Goal: Information Seeking & Learning: Compare options

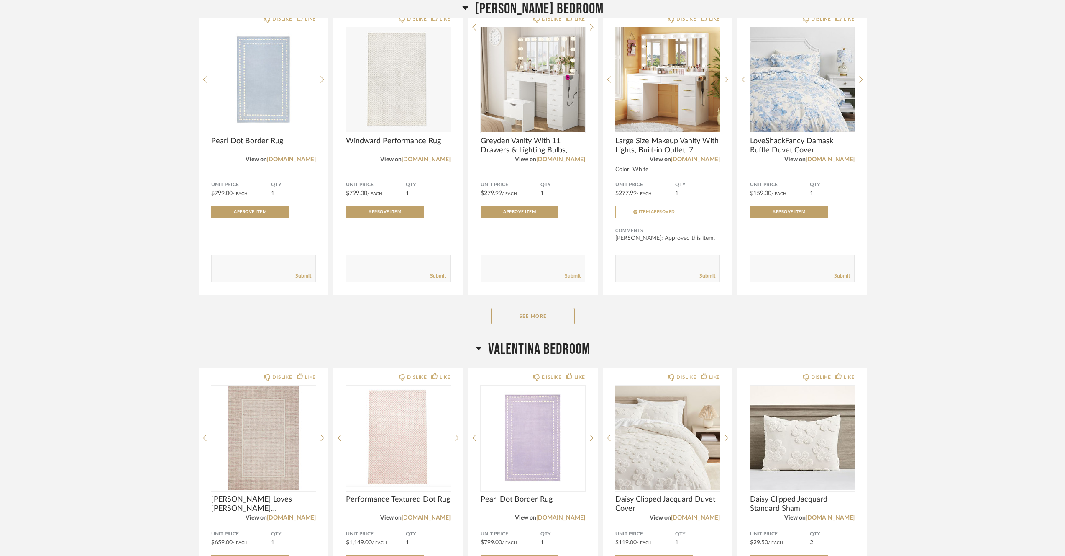
scroll to position [873, 0]
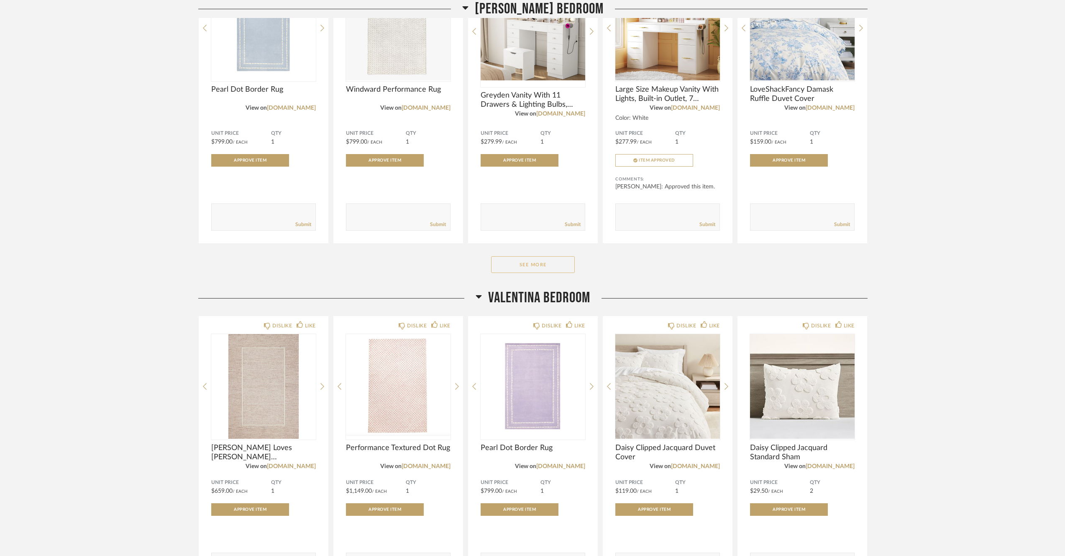
click at [544, 268] on button "See More" at bounding box center [533, 264] width 84 height 17
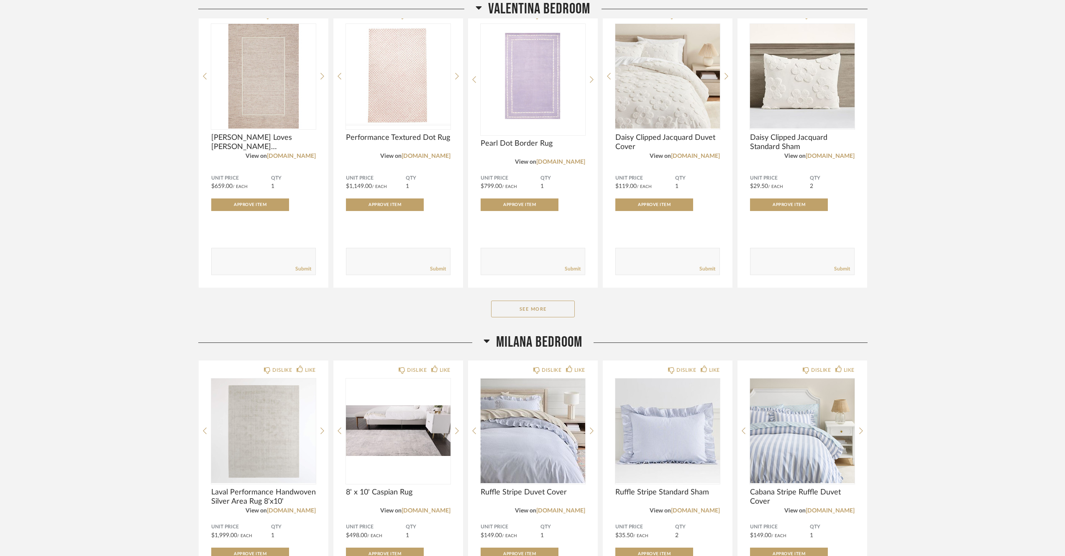
scroll to position [1778, 0]
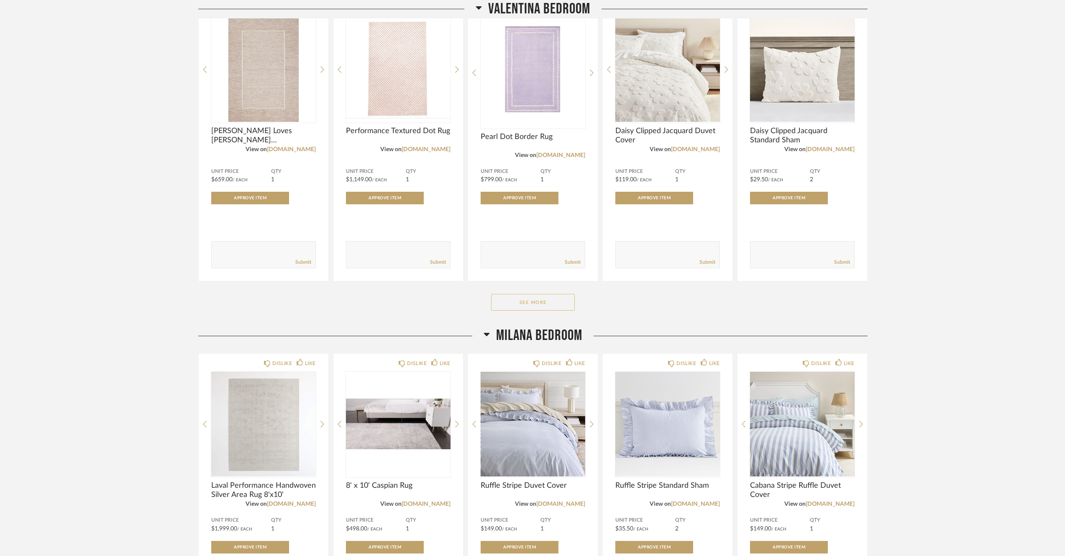
click at [531, 308] on button "See More" at bounding box center [533, 302] width 84 height 17
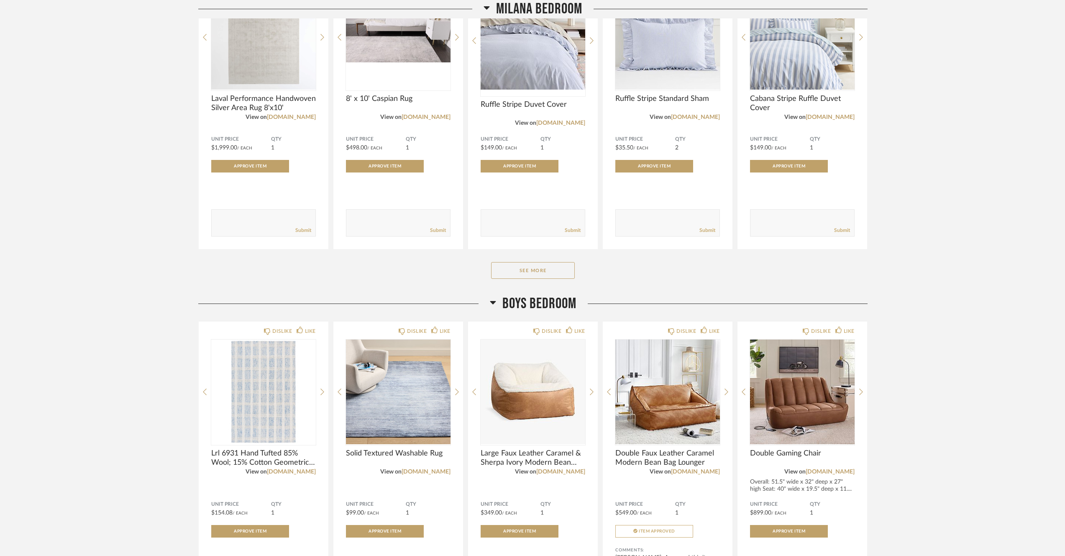
scroll to position [2756, 0]
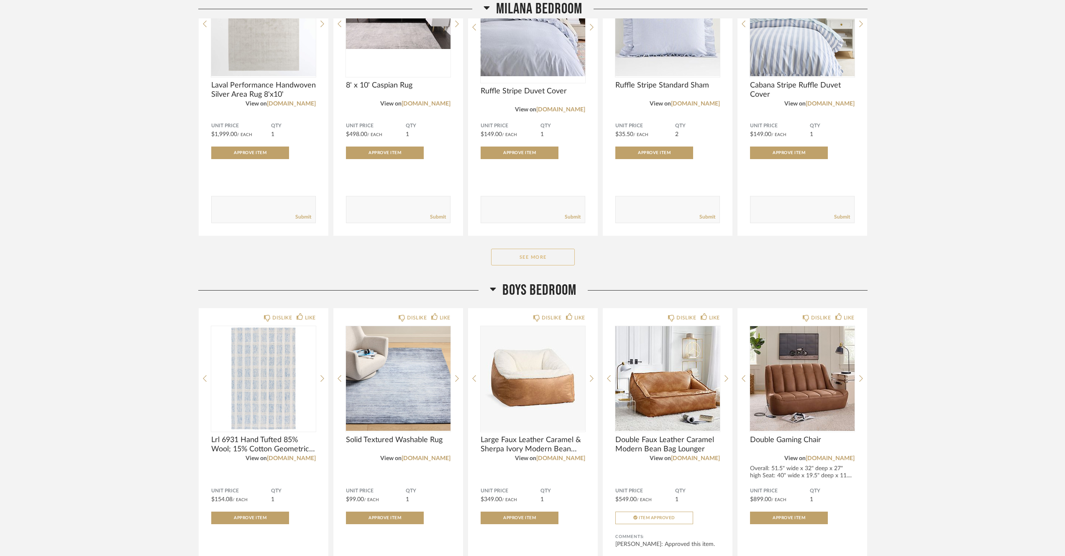
click at [534, 265] on button "See More" at bounding box center [533, 257] width 84 height 17
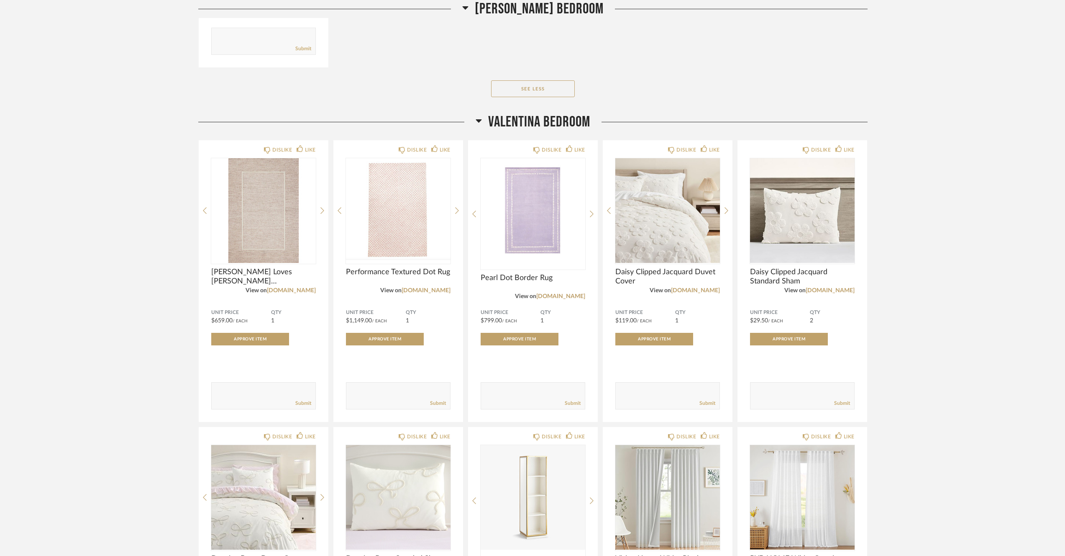
scroll to position [1636, 0]
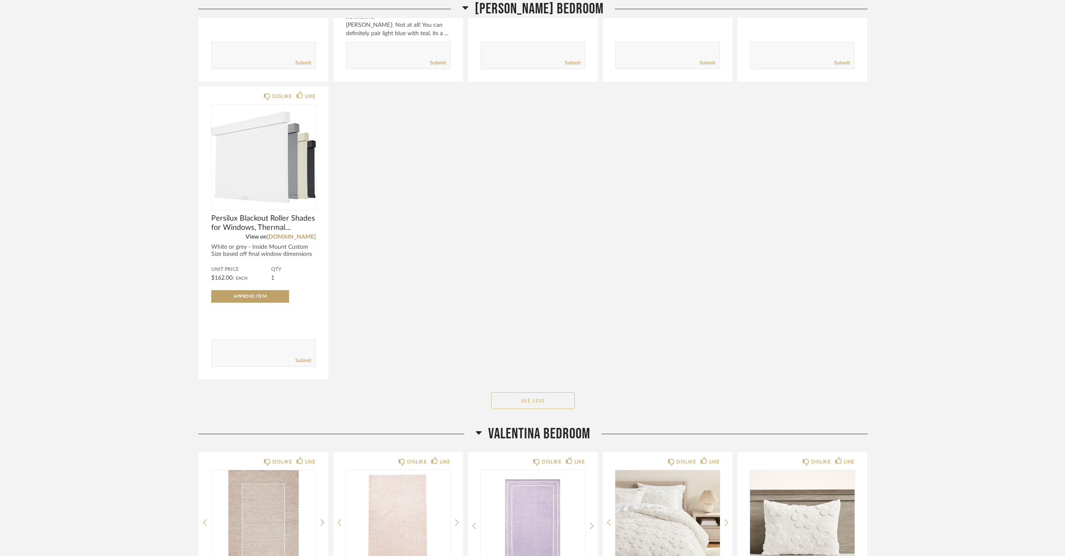
click at [525, 404] on button "See Less" at bounding box center [533, 400] width 84 height 17
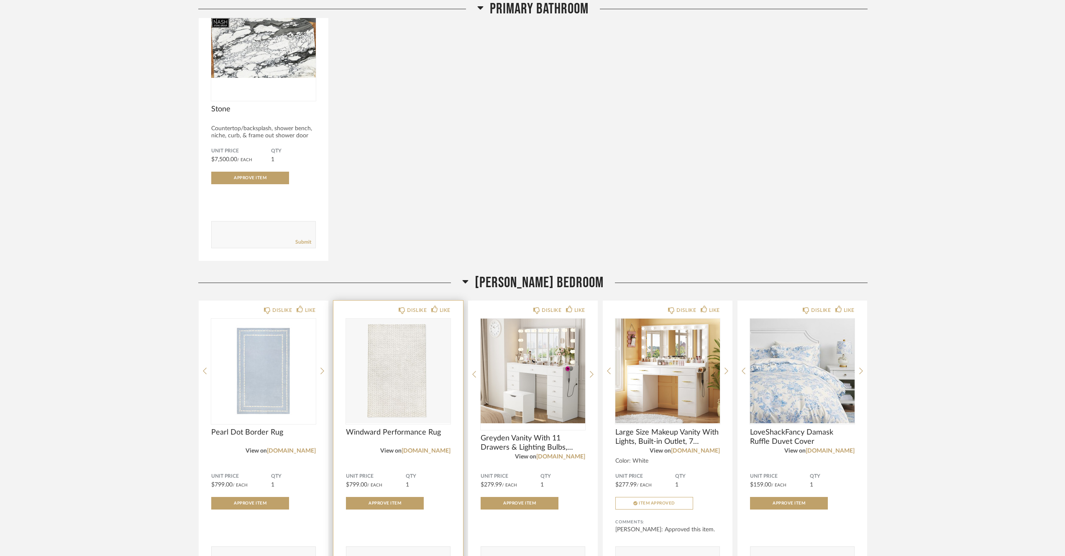
scroll to position [528, 0]
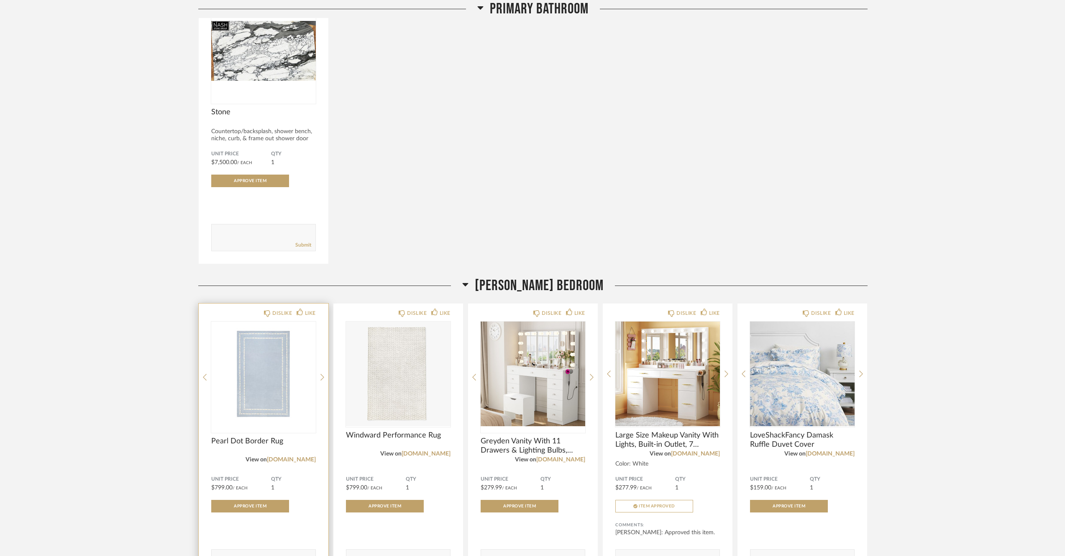
click at [0, 0] on img at bounding box center [0, 0] width 0 height 0
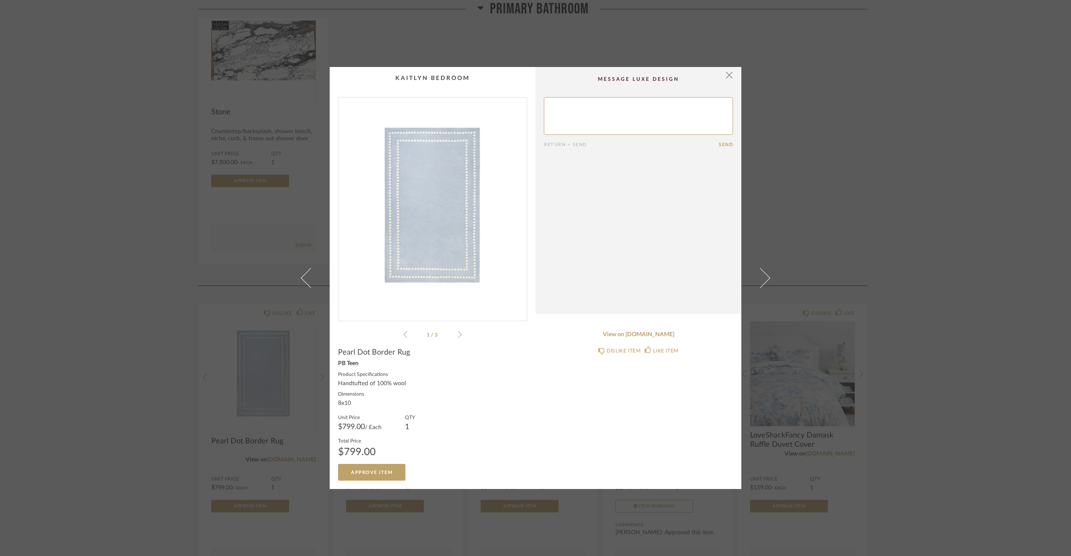
click at [462, 335] on div "1 / 3" at bounding box center [432, 218] width 189 height 242
click at [452, 335] on li "1 / 3" at bounding box center [432, 334] width 51 height 10
click at [460, 333] on div "1 / 3" at bounding box center [432, 218] width 189 height 242
click at [458, 335] on icon at bounding box center [460, 335] width 4 height 8
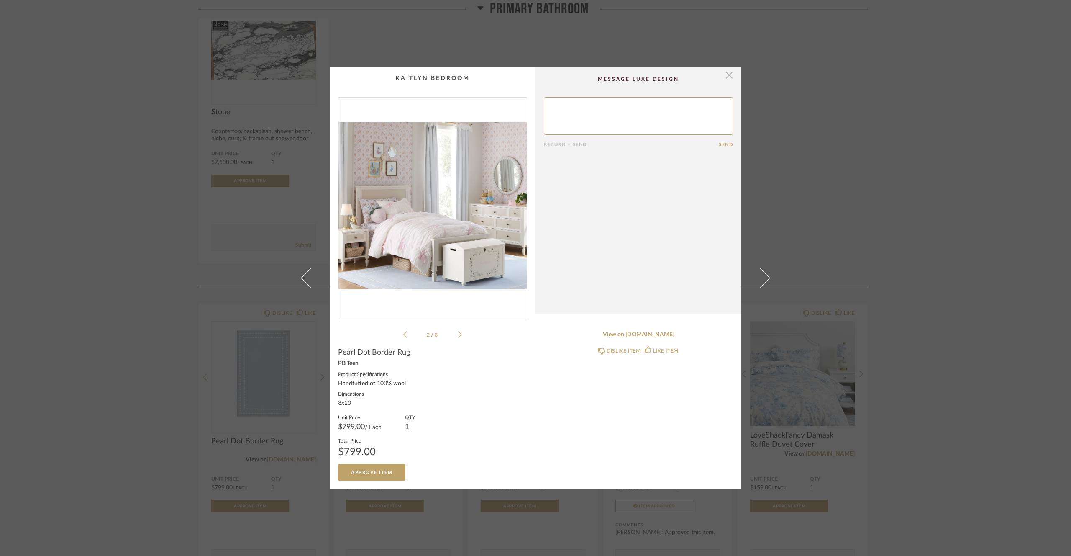
click at [727, 73] on span "button" at bounding box center [729, 75] width 17 height 17
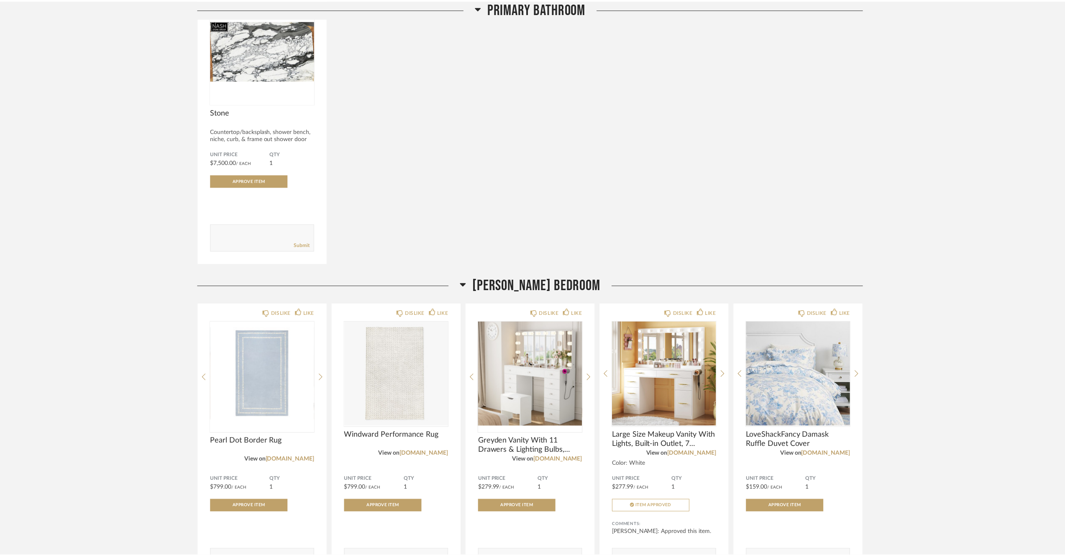
scroll to position [528, 0]
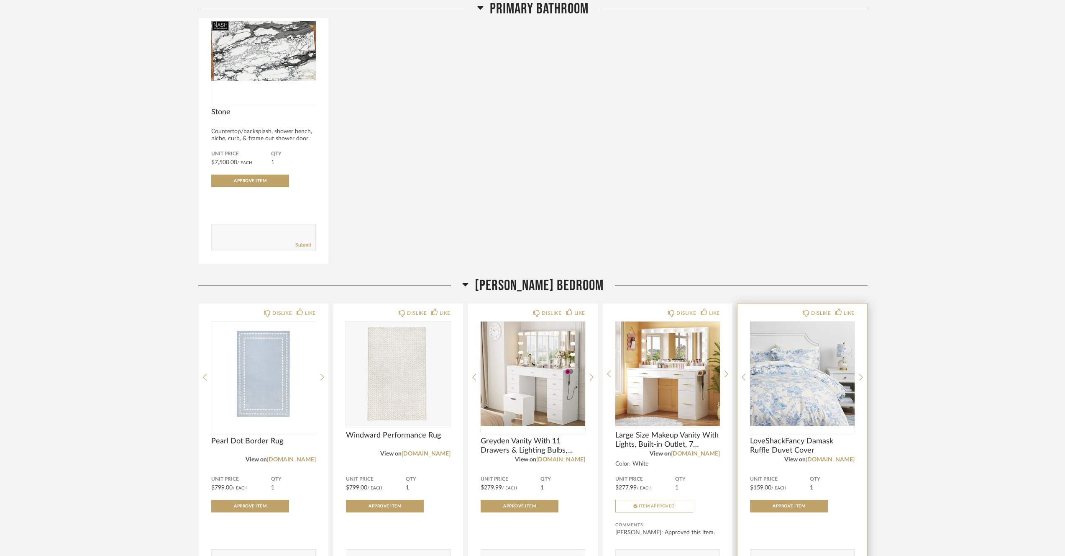
click at [820, 375] on img "0" at bounding box center [802, 373] width 105 height 105
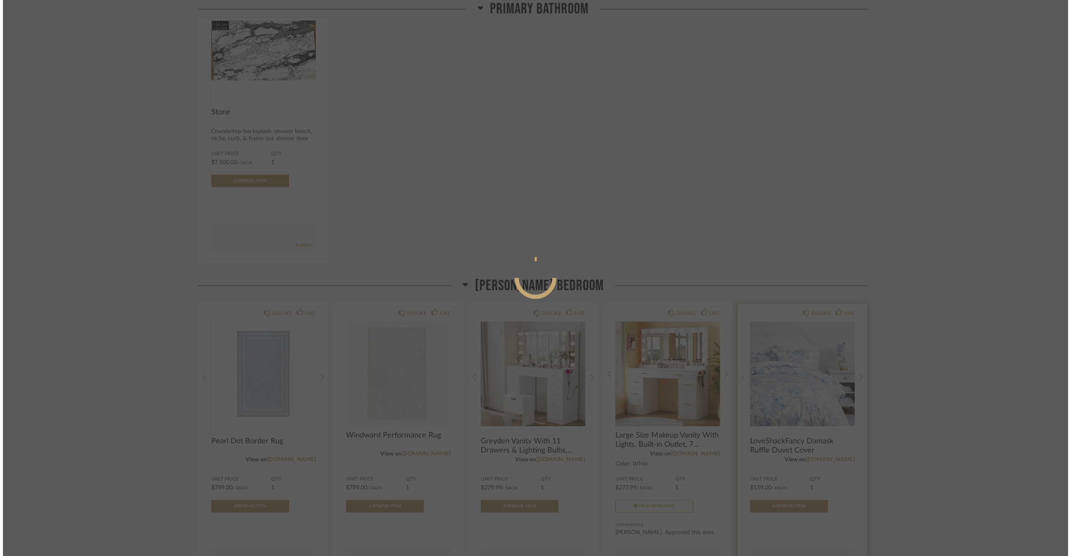
scroll to position [0, 0]
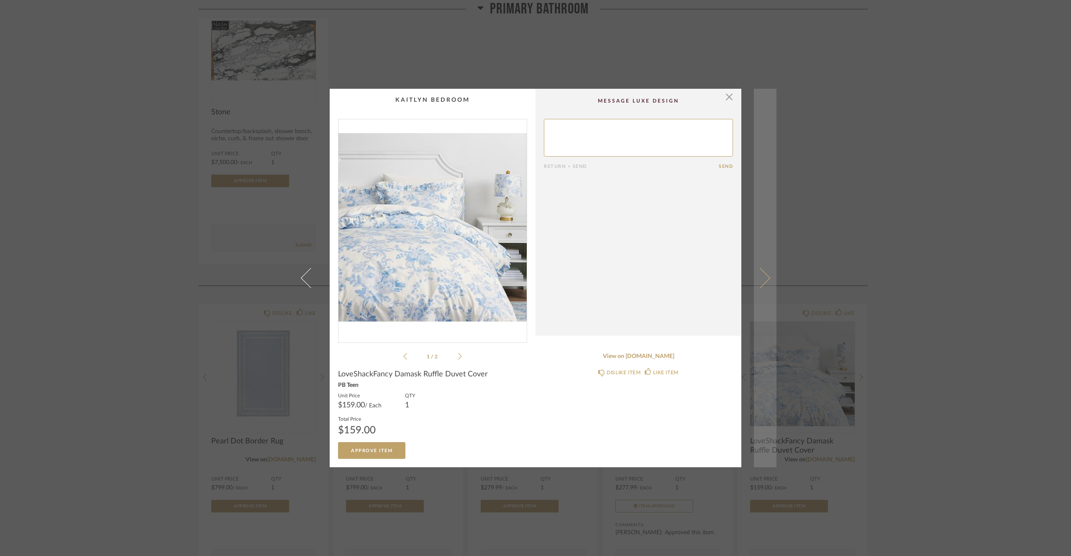
click at [754, 279] on span at bounding box center [760, 278] width 20 height 20
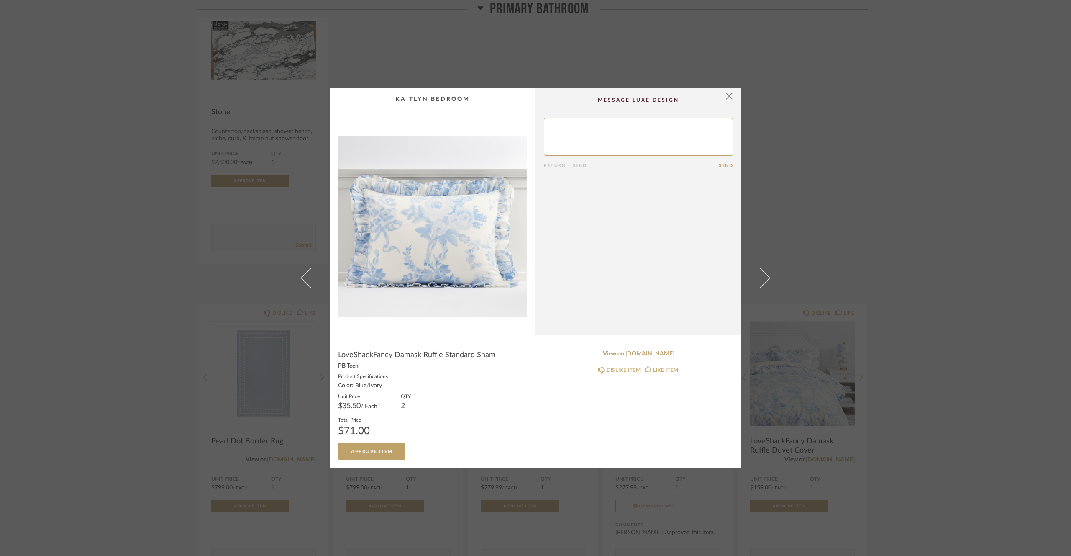
click at [786, 282] on div "× Return = Send Send LoveShackFancy Damask Ruffle Standard Sham PB Teen Product…" at bounding box center [535, 278] width 1071 height 556
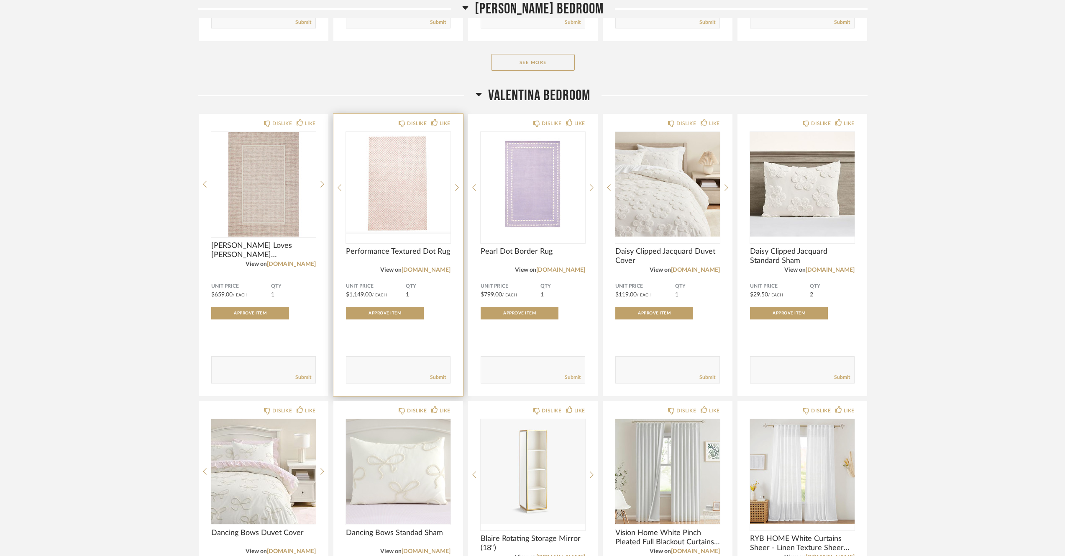
scroll to position [1078, 0]
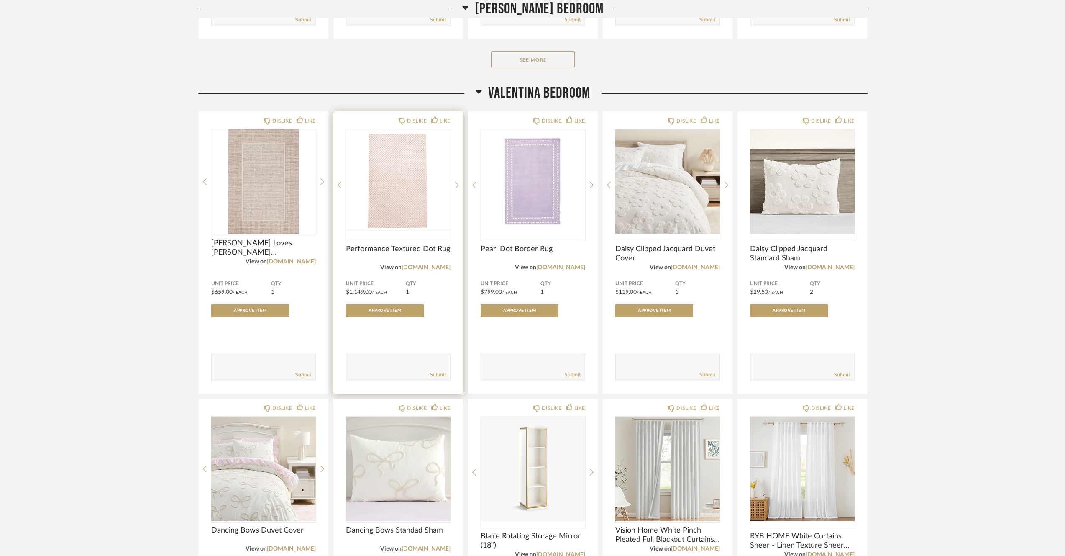
click at [403, 194] on img "0" at bounding box center [398, 181] width 105 height 105
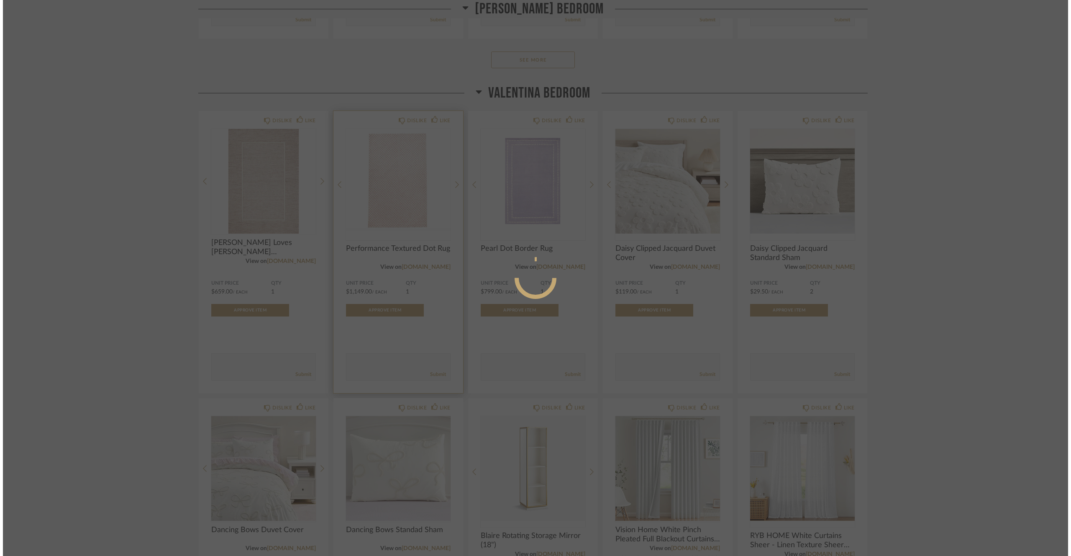
scroll to position [0, 0]
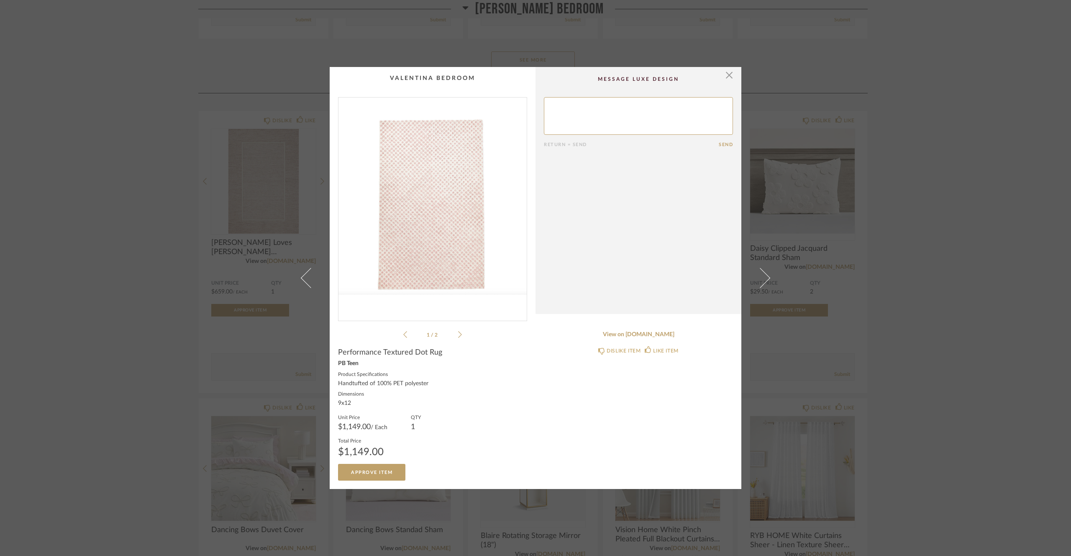
click at [441, 210] on img "0" at bounding box center [432, 205] width 188 height 216
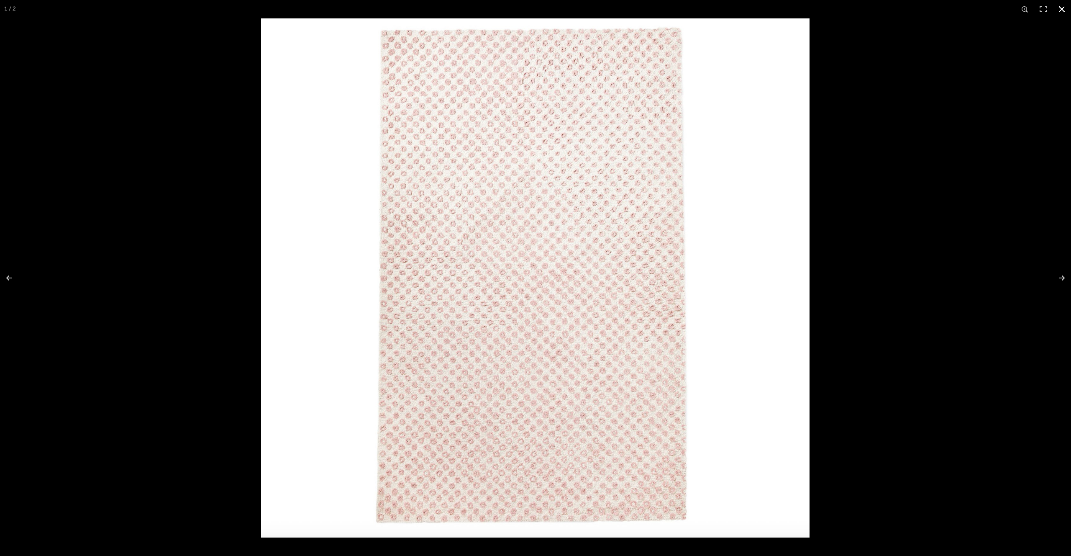
click at [1056, 12] on button at bounding box center [1062, 9] width 18 height 18
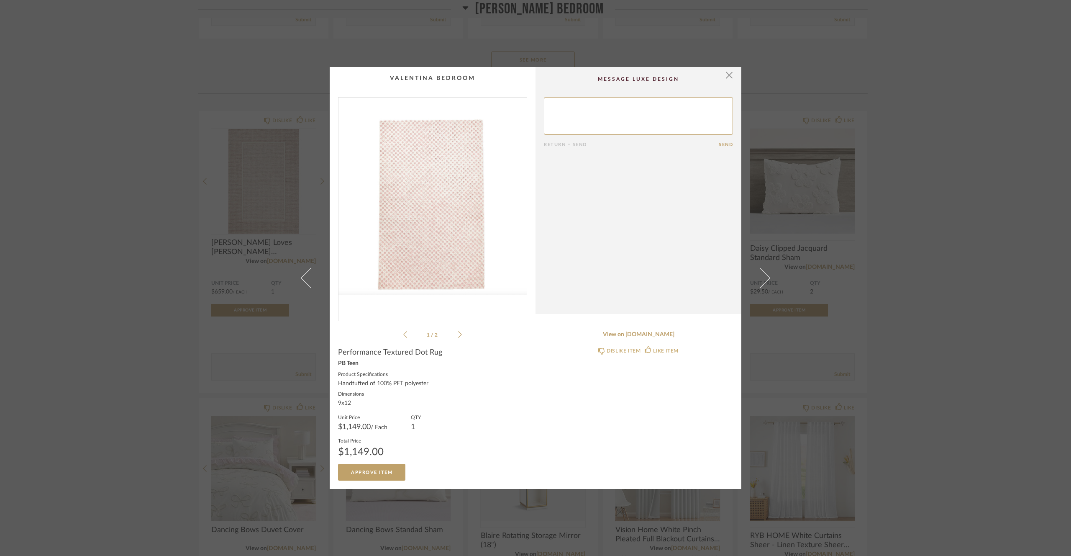
click at [732, 75] on cpp-summary-comments "Return = Send Send" at bounding box center [639, 190] width 206 height 247
click at [728, 77] on span "button" at bounding box center [729, 75] width 17 height 17
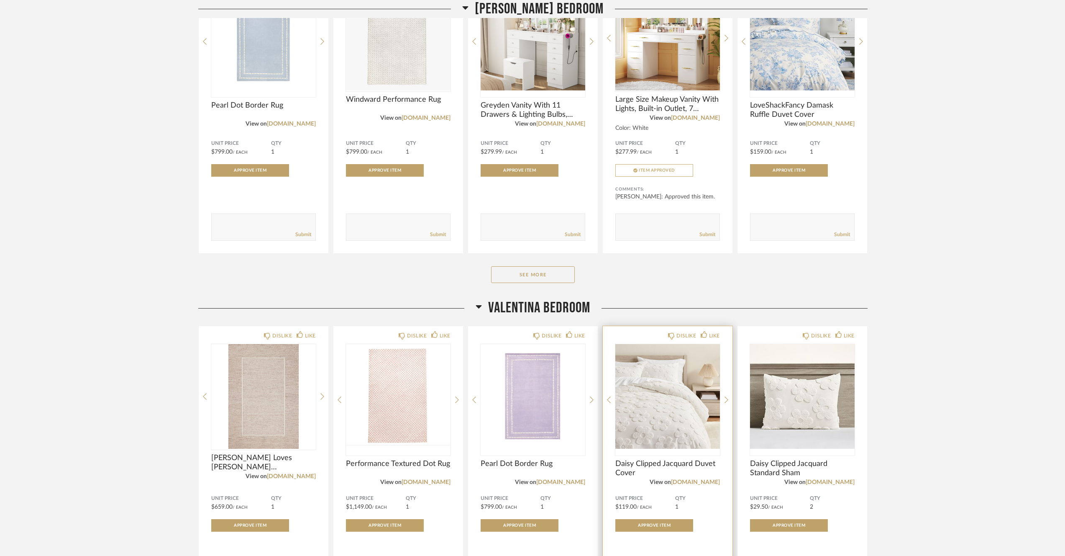
scroll to position [783, 0]
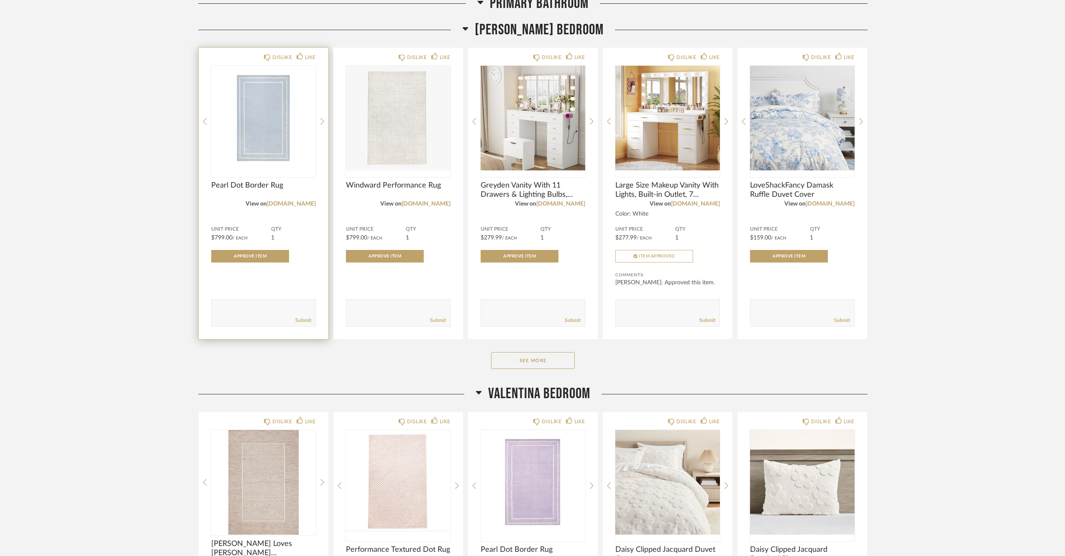
click at [269, 129] on img "0" at bounding box center [263, 118] width 105 height 105
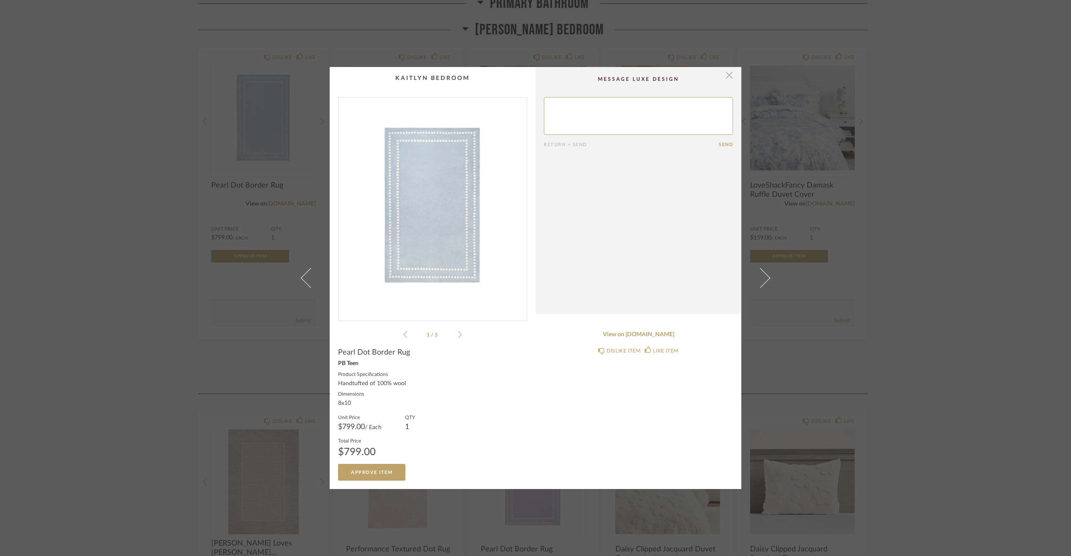
click at [725, 76] on span "button" at bounding box center [729, 75] width 17 height 17
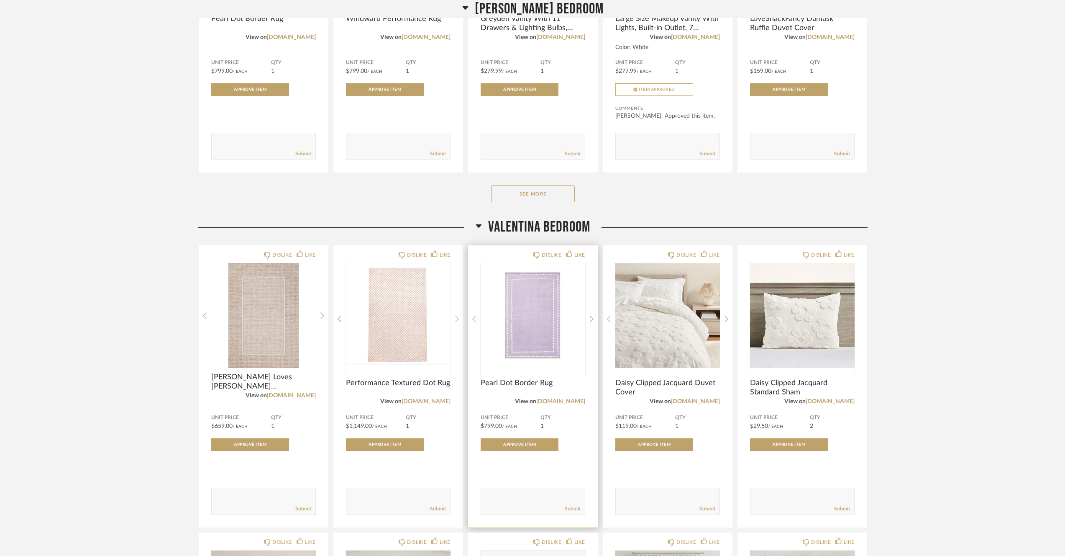
scroll to position [974, 0]
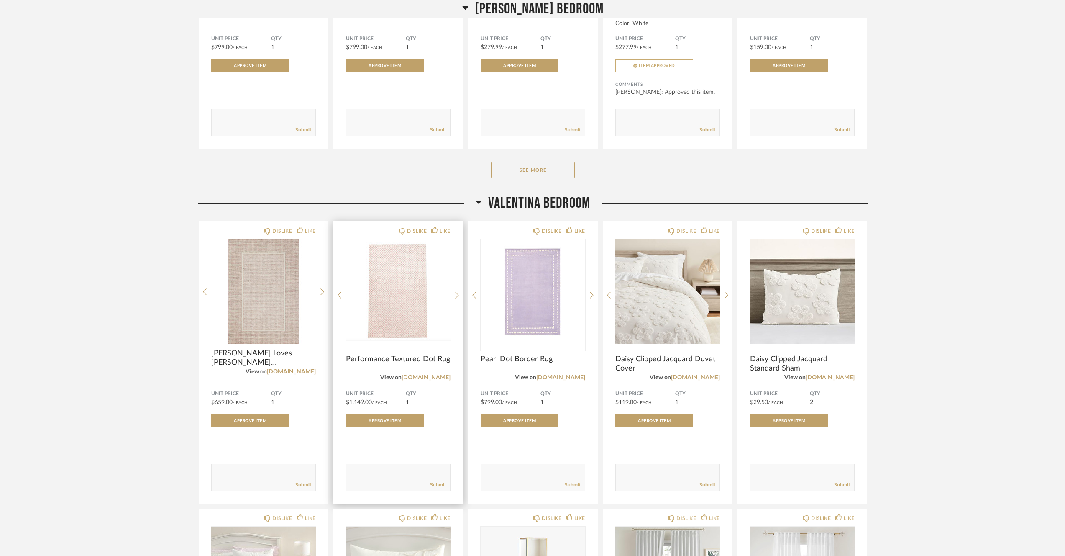
click at [390, 303] on img "0" at bounding box center [398, 291] width 105 height 105
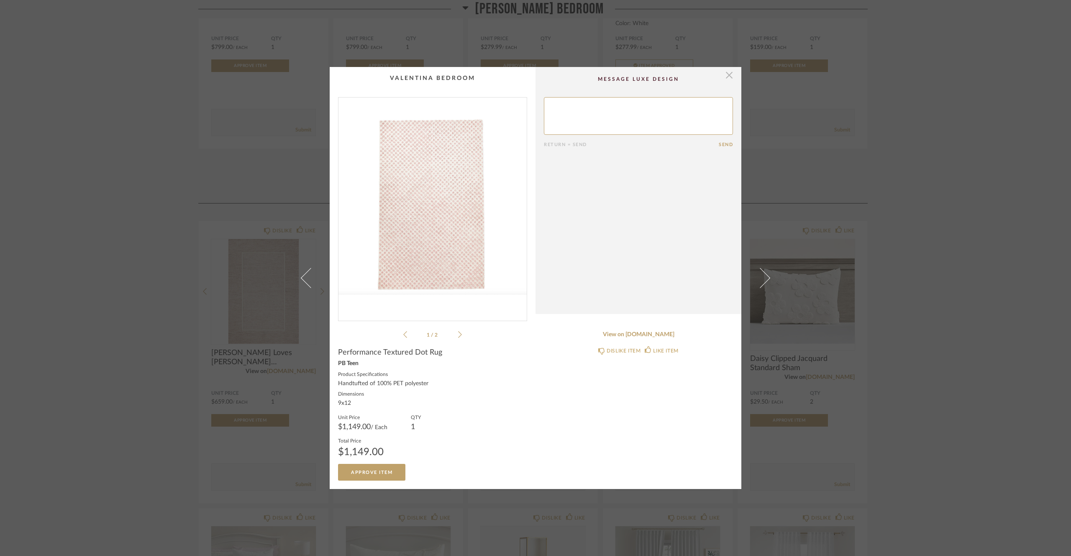
click at [723, 77] on span "button" at bounding box center [729, 75] width 17 height 17
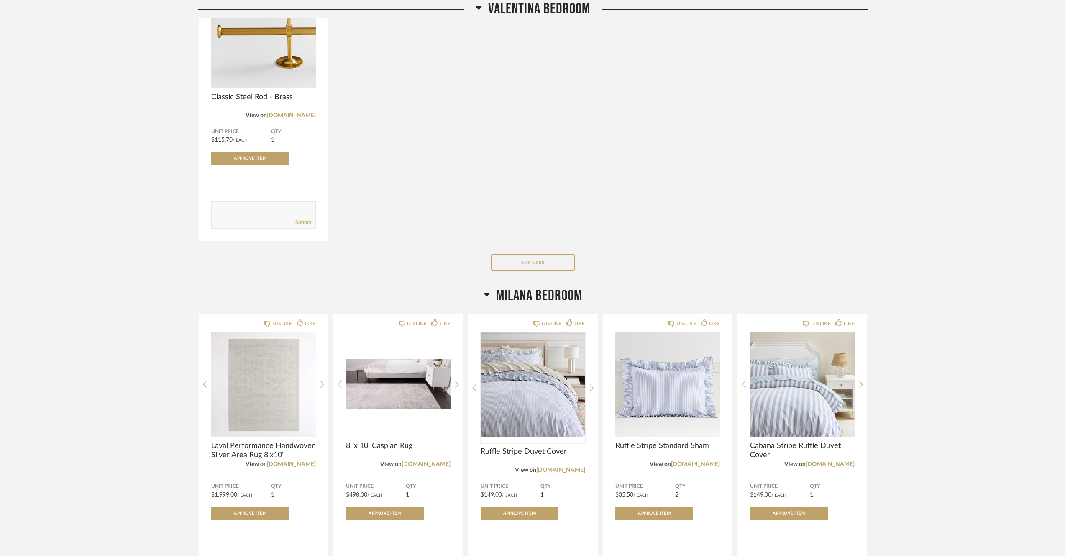
scroll to position [1822, 0]
